Goal: Task Accomplishment & Management: Complete application form

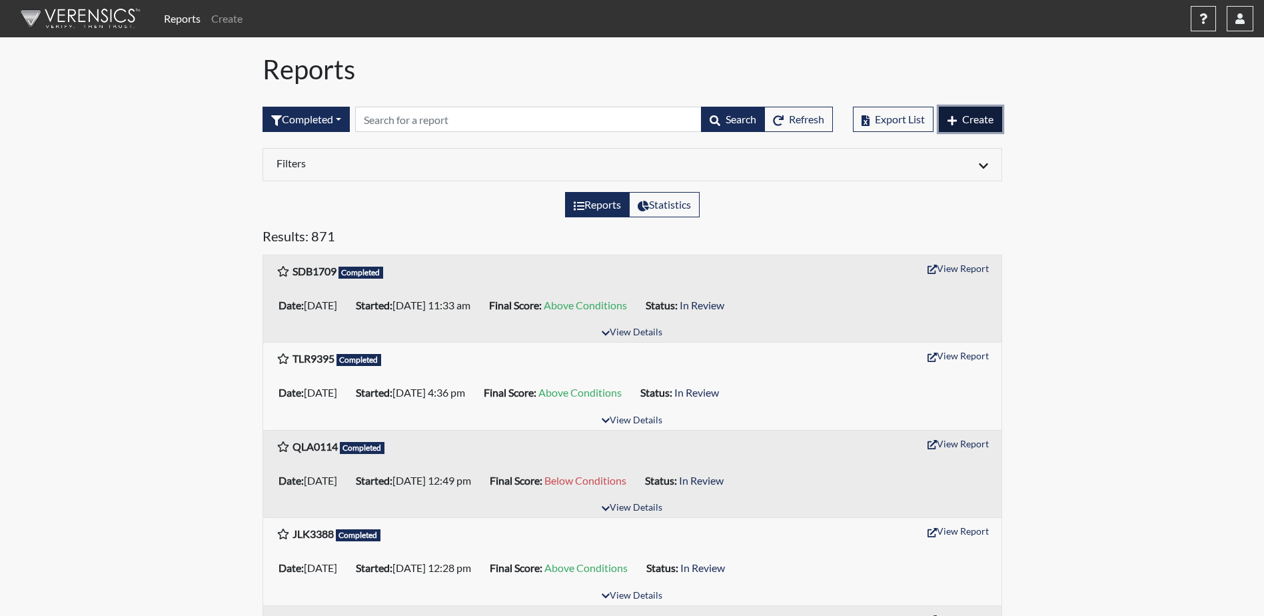
click at [978, 122] on span "Create" at bounding box center [977, 119] width 31 height 13
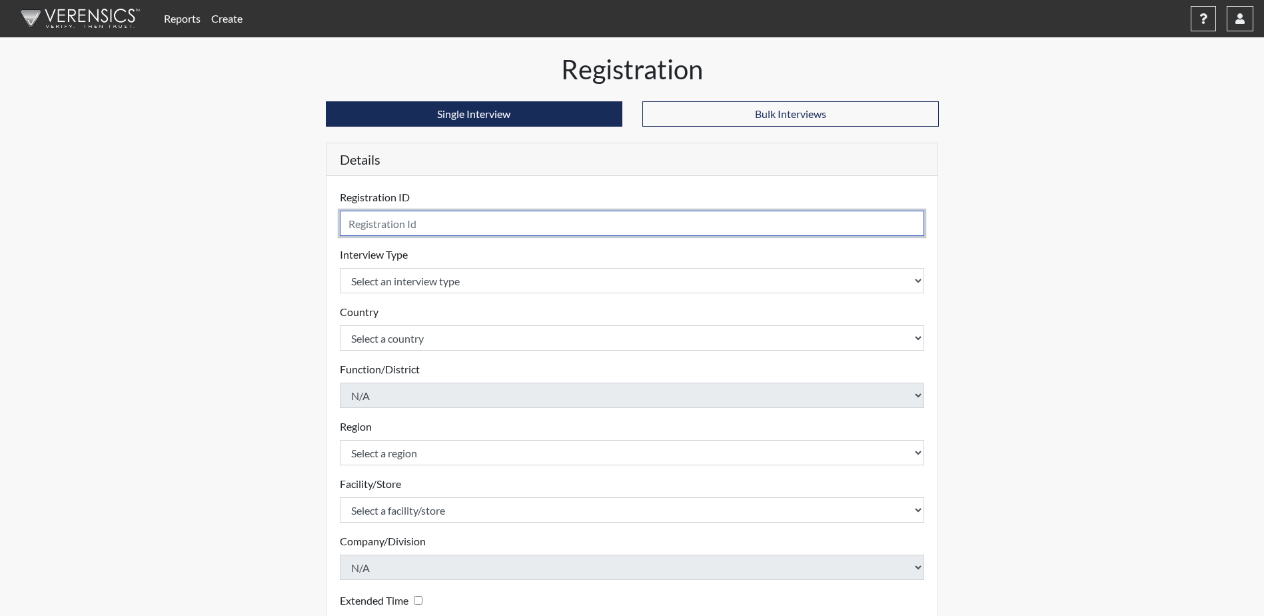
click at [428, 224] on input "text" at bounding box center [632, 223] width 585 height 25
type input "TDS2376"
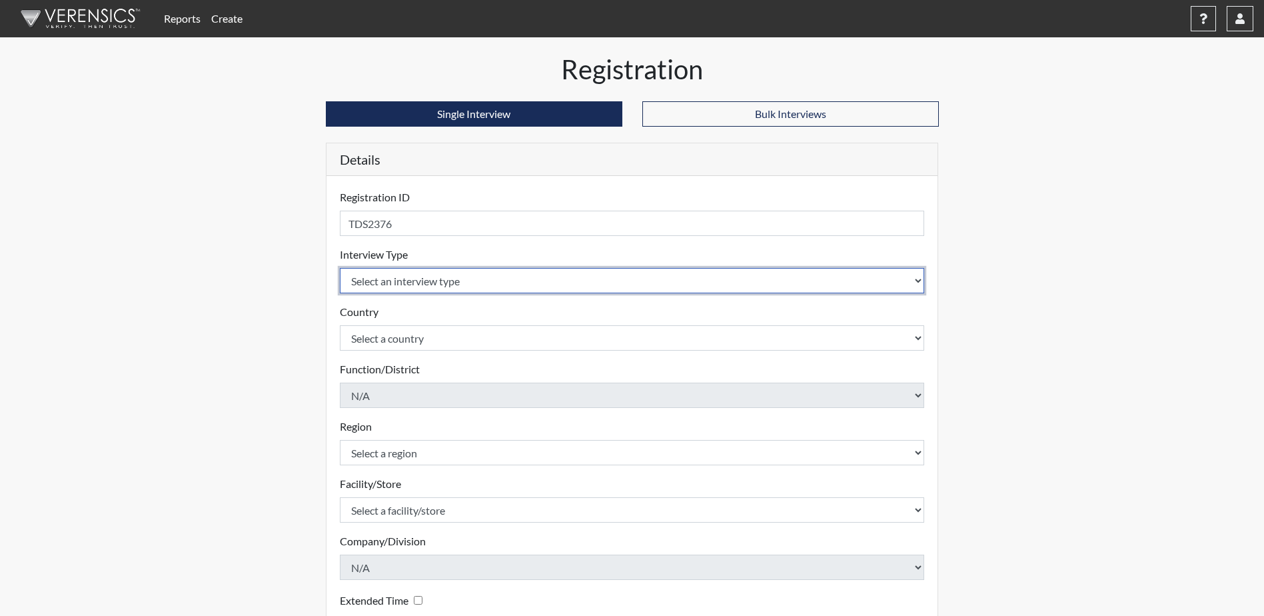
click at [564, 275] on select "Select an interview type Corrections Pre-Employment" at bounding box center [632, 280] width 585 height 25
select select "ff733e93-e1bf-11ea-9c9f-0eff0cf7eb8f"
click at [340, 268] on select "Select an interview type Corrections Pre-Employment" at bounding box center [632, 280] width 585 height 25
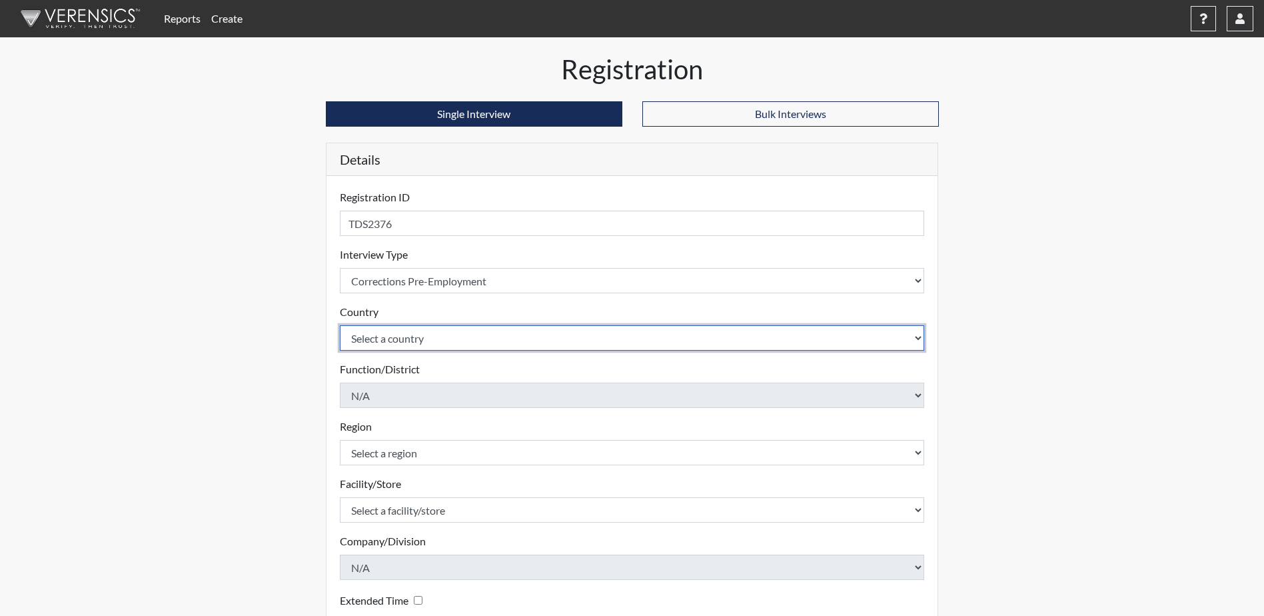
click at [484, 336] on select "Select a country [GEOGRAPHIC_DATA] [GEOGRAPHIC_DATA]" at bounding box center [632, 337] width 585 height 25
select select "united-states-of-[GEOGRAPHIC_DATA]"
click at [340, 325] on select "Select a country [GEOGRAPHIC_DATA] [GEOGRAPHIC_DATA]" at bounding box center [632, 337] width 585 height 25
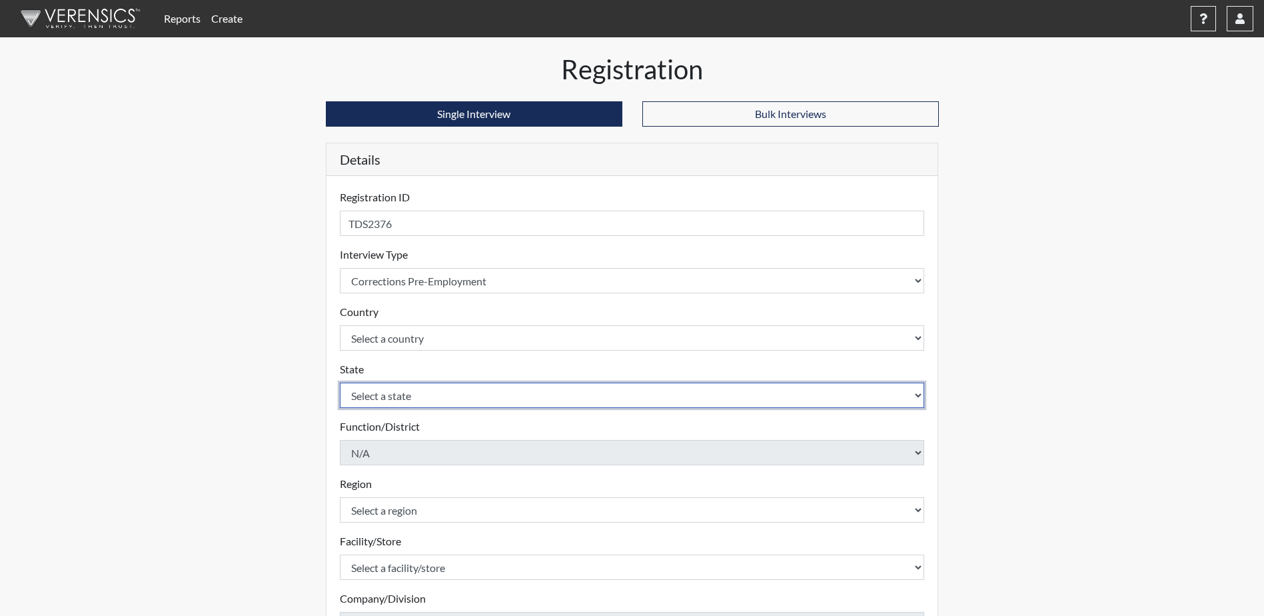
click at [511, 393] on select "Select a state [US_STATE] [US_STATE] [US_STATE] [US_STATE] [US_STATE] [US_STATE…" at bounding box center [632, 395] width 585 height 25
select select "GA"
click at [340, 383] on select "Select a state [US_STATE] [US_STATE] [US_STATE] [US_STATE] [US_STATE] [US_STATE…" at bounding box center [632, 395] width 585 height 25
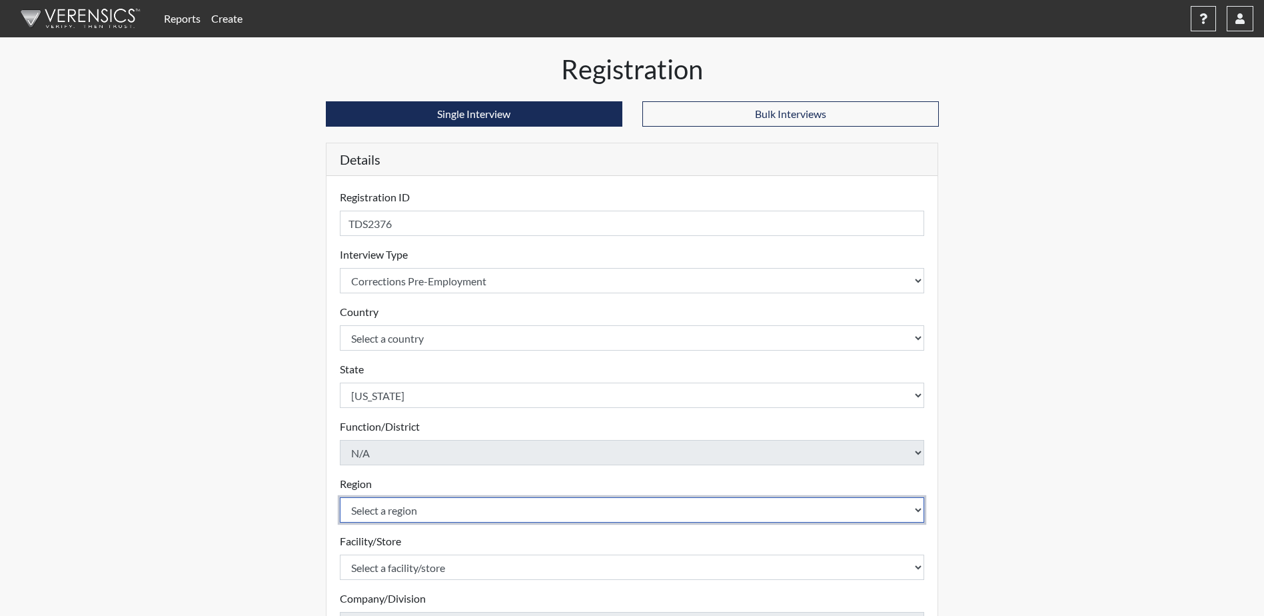
click at [478, 509] on select "Select a region [GEOGRAPHIC_DATA]" at bounding box center [632, 509] width 585 height 25
select select "51976826-f18e-4b67-8d3b-b0a0fa2f97ff"
click at [340, 497] on select "Select a region [GEOGRAPHIC_DATA]" at bounding box center [632, 509] width 585 height 25
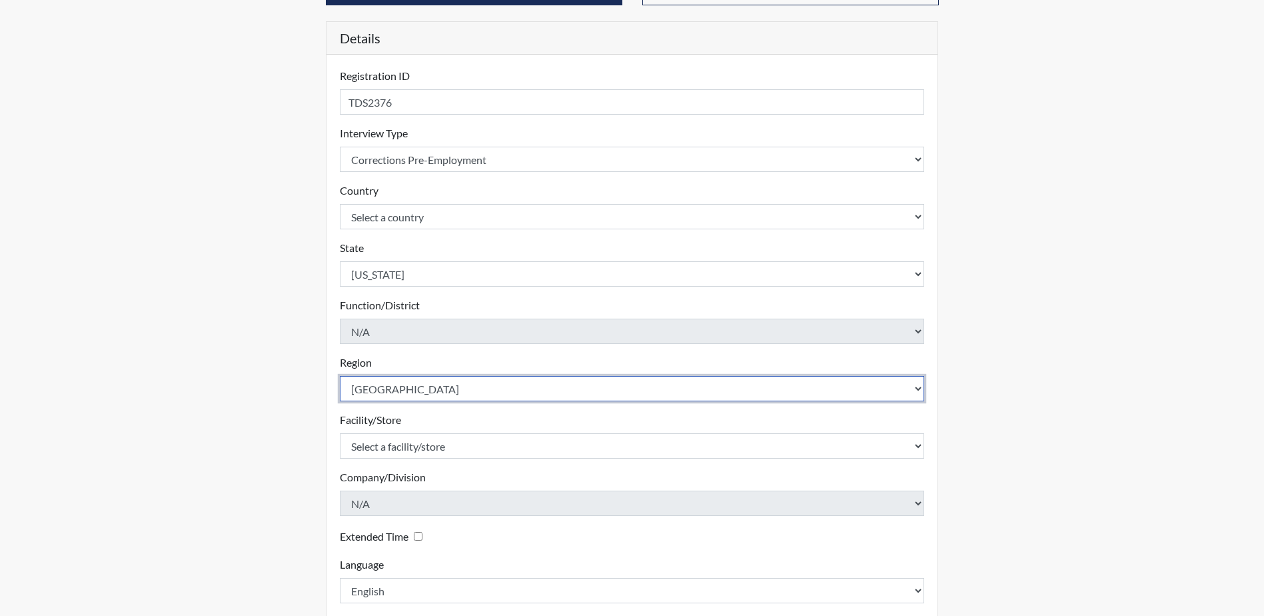
scroll to position [133, 0]
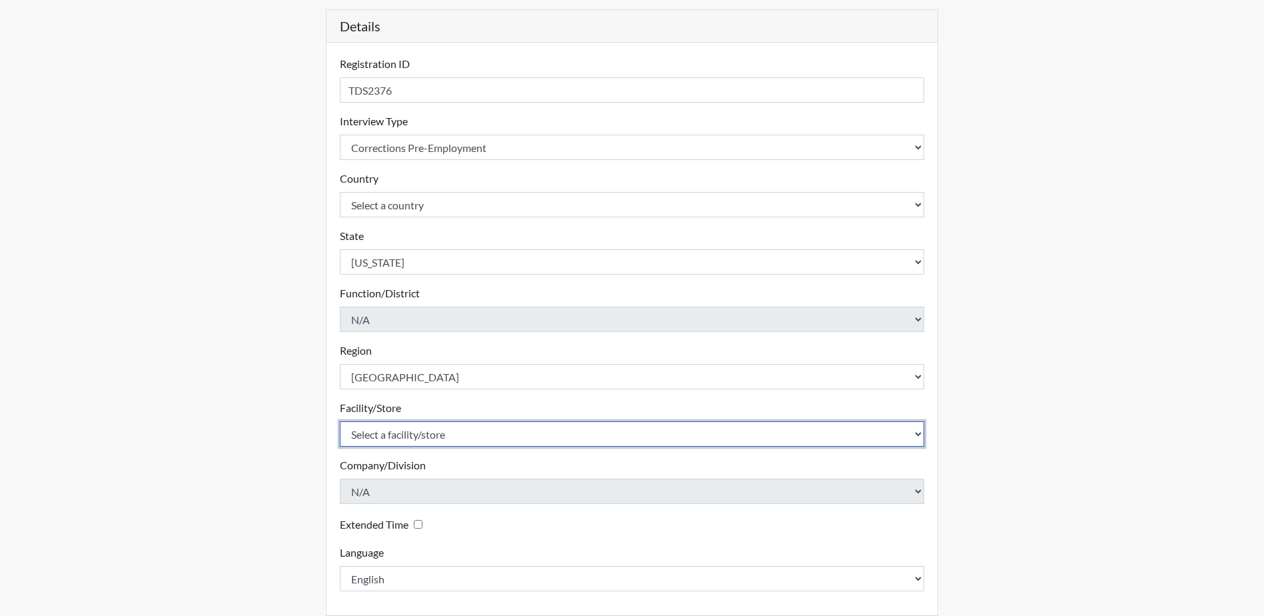
click at [491, 437] on select "Select a facility/store Valdosta SP Valdosta TC" at bounding box center [632, 433] width 585 height 25
select select "96ac6cf4-fbd2-4878-b4f5-77d924e0624a"
click at [340, 421] on select "Select a facility/store Valdosta SP Valdosta TC" at bounding box center [632, 433] width 585 height 25
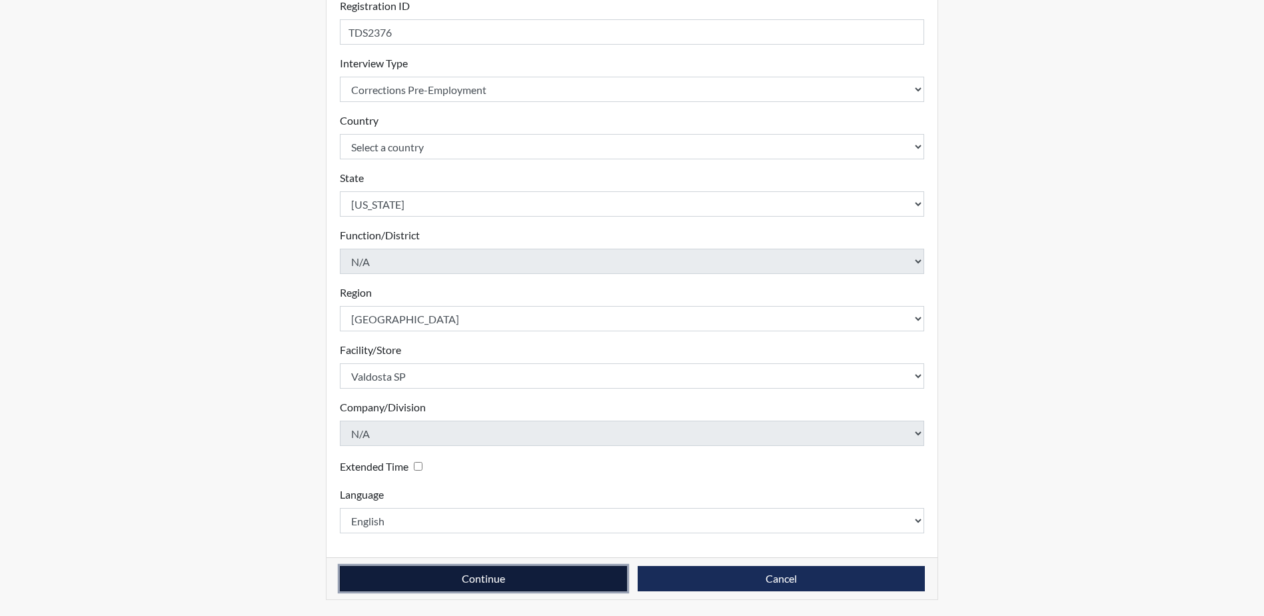
click at [466, 588] on button "Continue" at bounding box center [483, 578] width 287 height 25
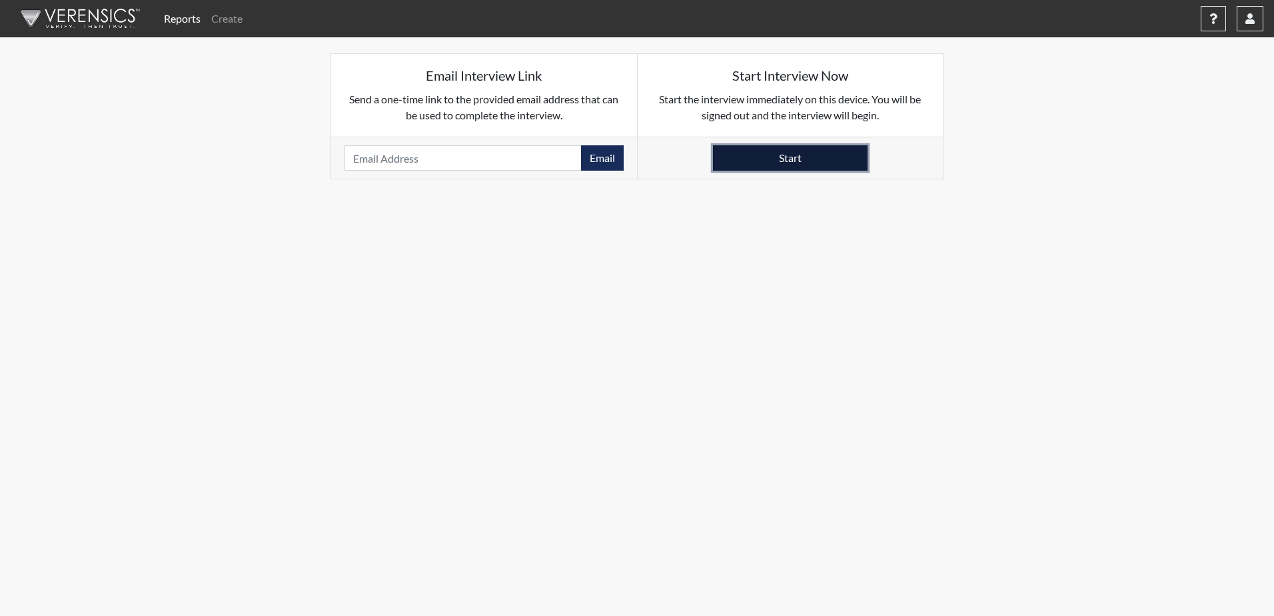
click at [779, 162] on button "Start" at bounding box center [790, 157] width 155 height 25
